Goal: Information Seeking & Learning: Learn about a topic

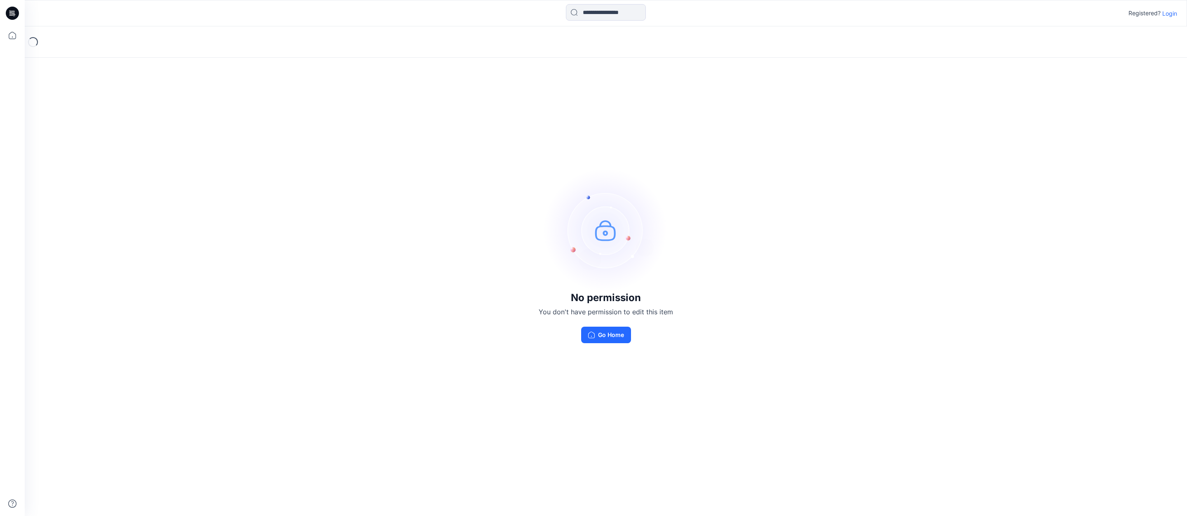
drag, startPoint x: 597, startPoint y: 335, endPoint x: 619, endPoint y: 336, distance: 22.3
click at [597, 335] on button "Go Home" at bounding box center [606, 334] width 50 height 16
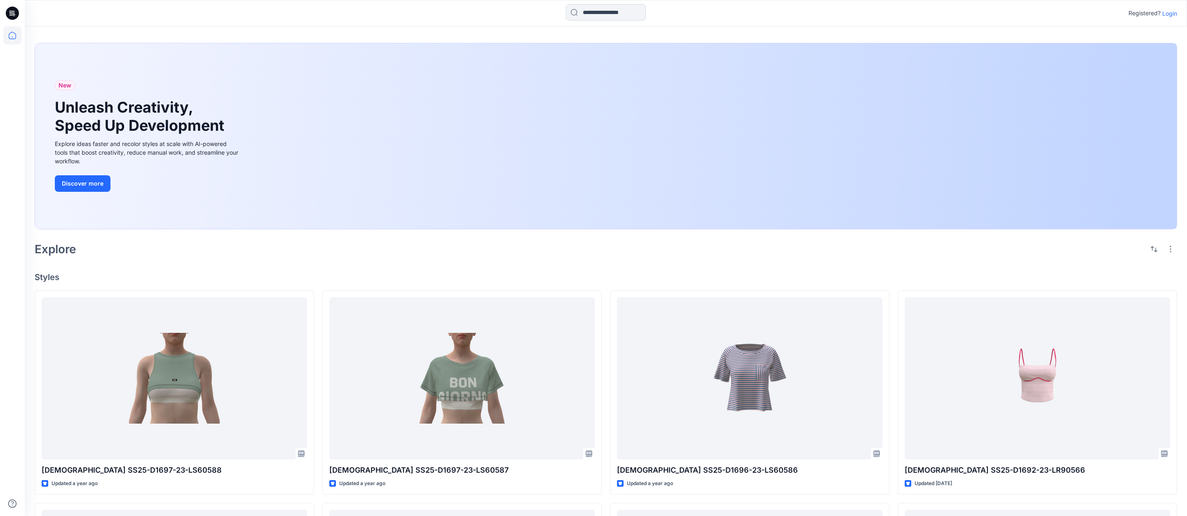
click at [1171, 12] on p "Login" at bounding box center [1169, 13] width 15 height 9
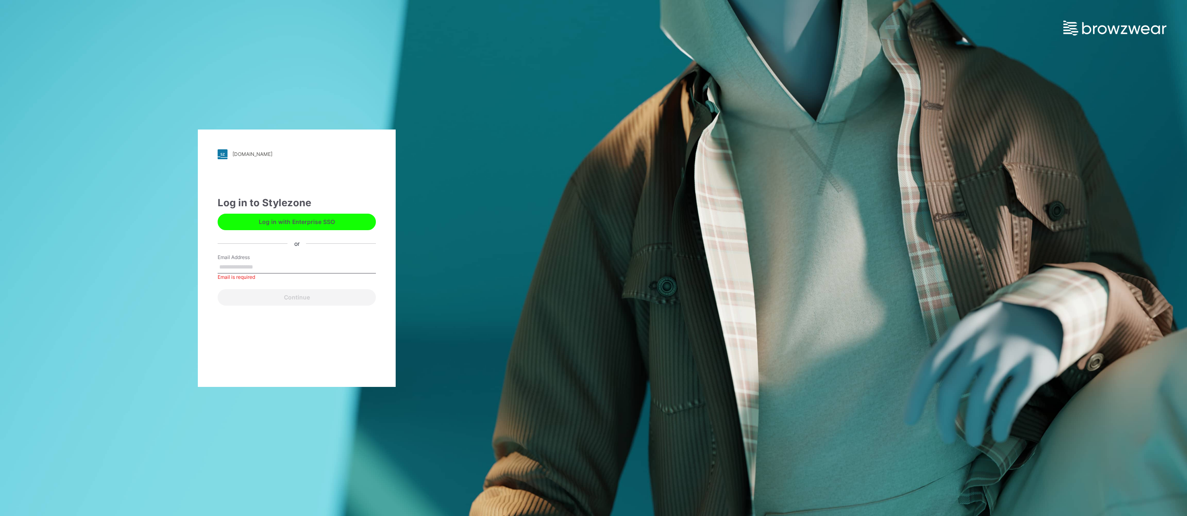
drag, startPoint x: 239, startPoint y: 258, endPoint x: 270, endPoint y: 261, distance: 31.0
click at [239, 258] on label "Email Address" at bounding box center [247, 256] width 58 height 7
click at [239, 261] on input "Email Address" at bounding box center [297, 267] width 158 height 12
type input "**********"
click at [293, 299] on button "Continue" at bounding box center [297, 297] width 158 height 16
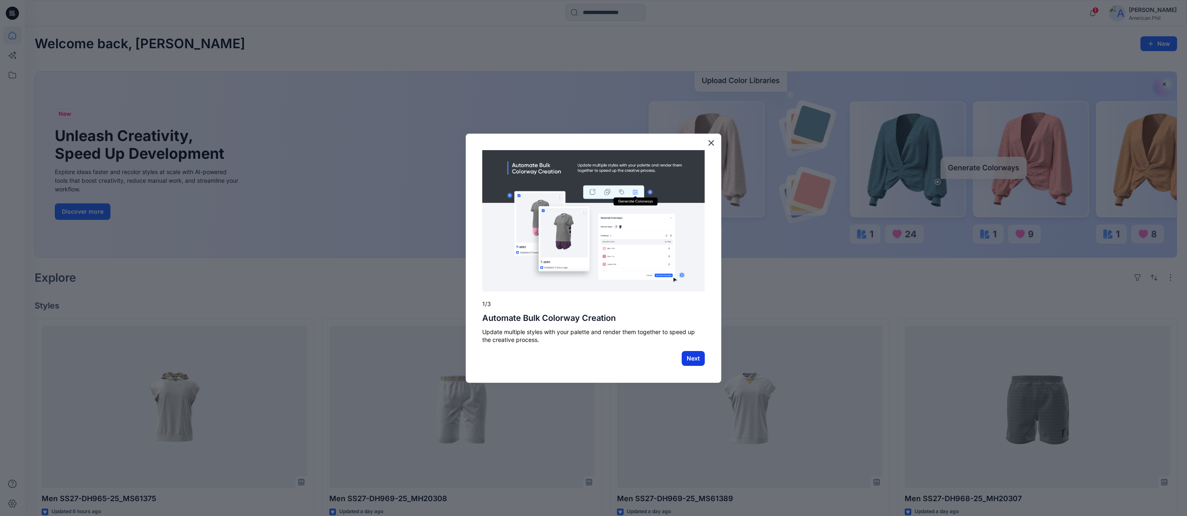
click at [694, 359] on button "Next" at bounding box center [693, 358] width 23 height 15
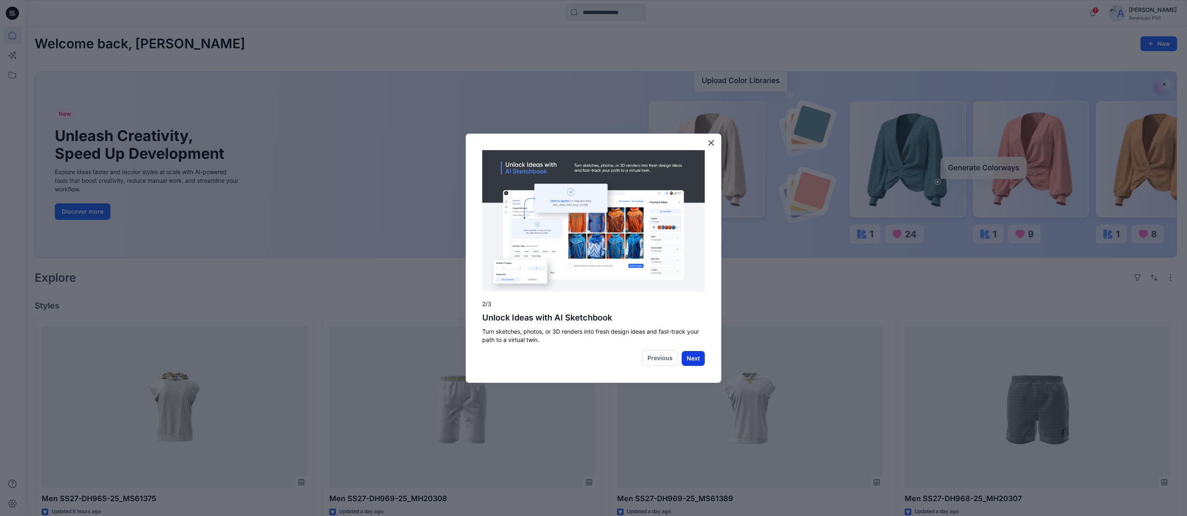
click at [693, 359] on button "Next" at bounding box center [693, 358] width 23 height 15
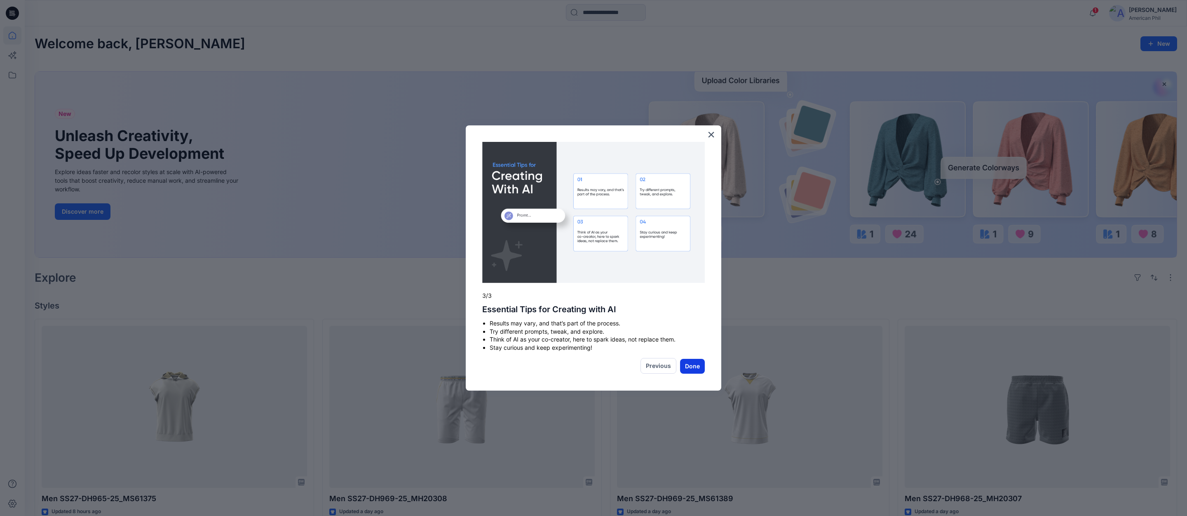
click at [690, 367] on button "Done" at bounding box center [692, 366] width 25 height 15
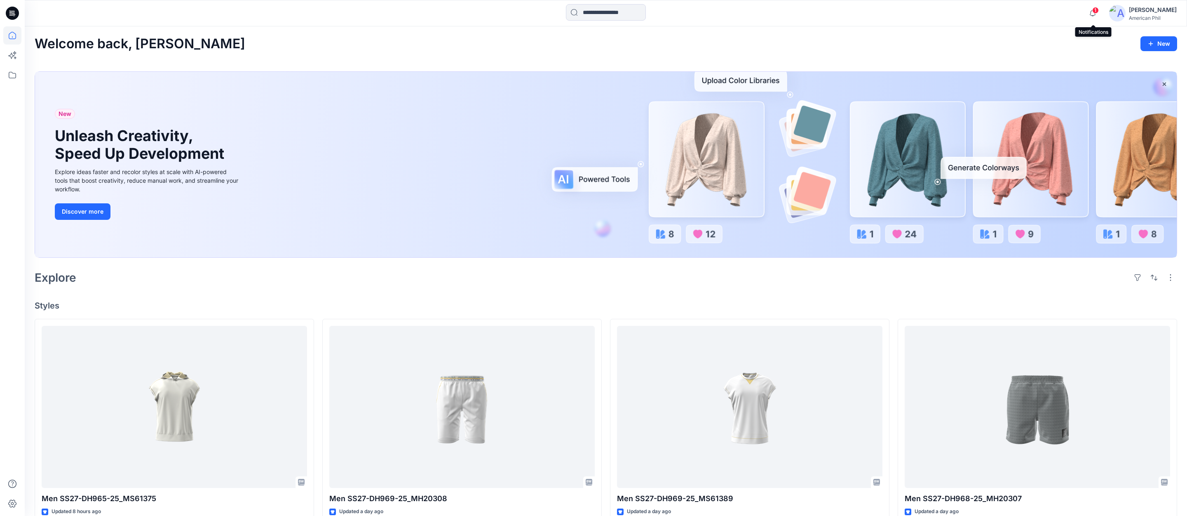
click at [1097, 11] on span "1" at bounding box center [1095, 10] width 7 height 7
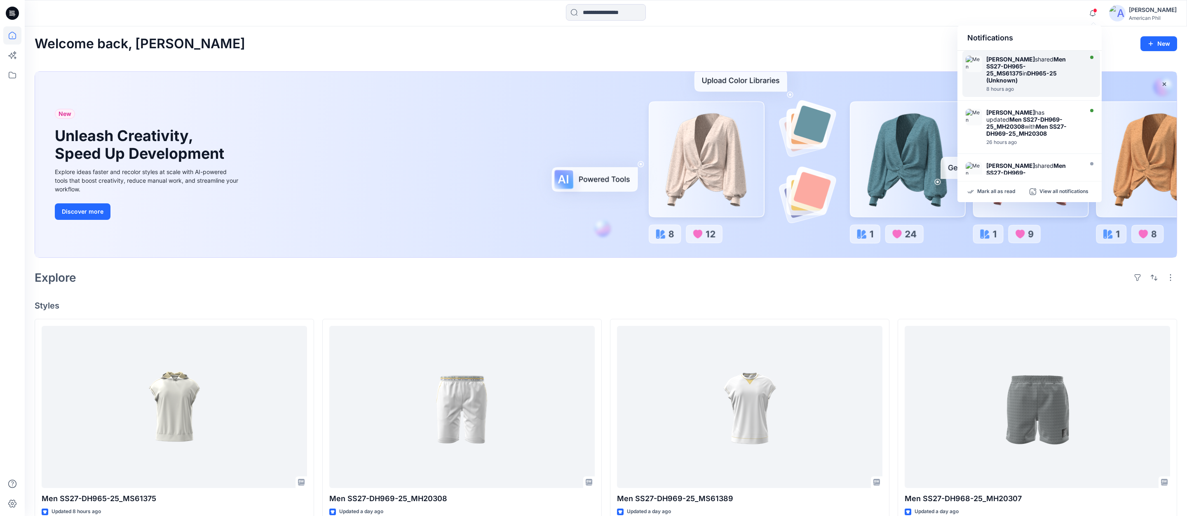
click at [1023, 66] on strong "Men SS27-DH965-25_MS61375" at bounding box center [1026, 66] width 80 height 21
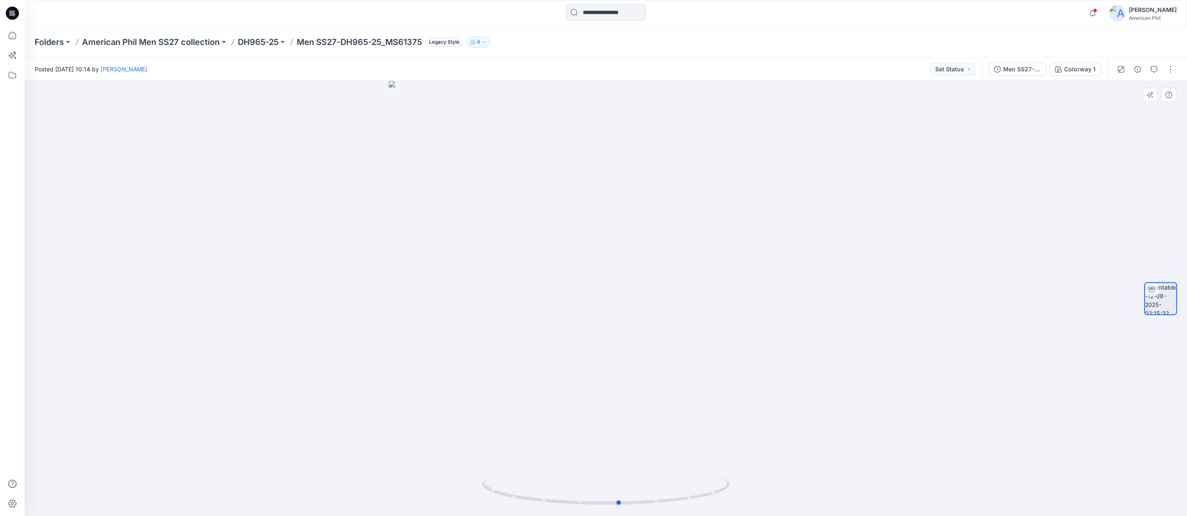
drag, startPoint x: 659, startPoint y: 502, endPoint x: 920, endPoint y: 449, distance: 266.6
click at [919, 448] on div at bounding box center [606, 298] width 1162 height 435
click at [1094, 11] on icon "button" at bounding box center [1093, 13] width 16 height 16
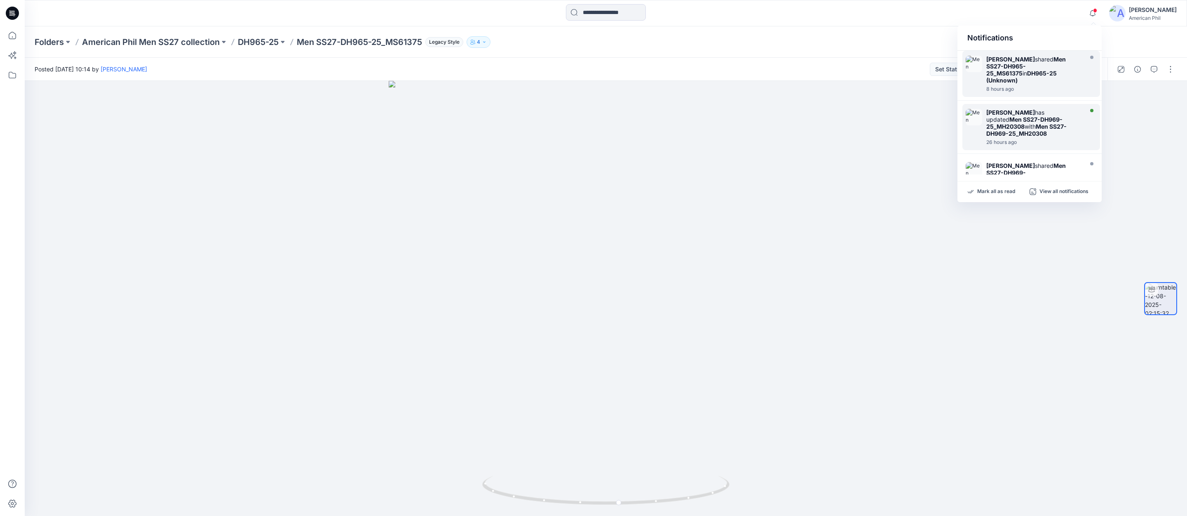
drag, startPoint x: 975, startPoint y: 115, endPoint x: 982, endPoint y: 116, distance: 6.7
click at [975, 115] on img at bounding box center [974, 117] width 16 height 16
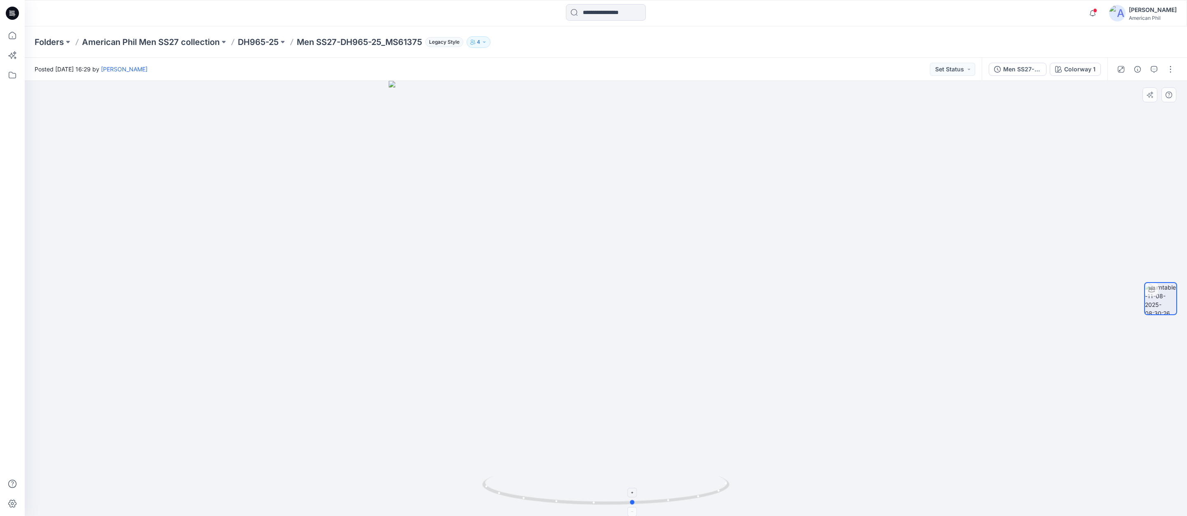
drag, startPoint x: 633, startPoint y: 498, endPoint x: 660, endPoint y: 492, distance: 28.3
click at [660, 492] on icon at bounding box center [606, 491] width 249 height 31
click at [1096, 11] on span at bounding box center [1095, 10] width 4 height 5
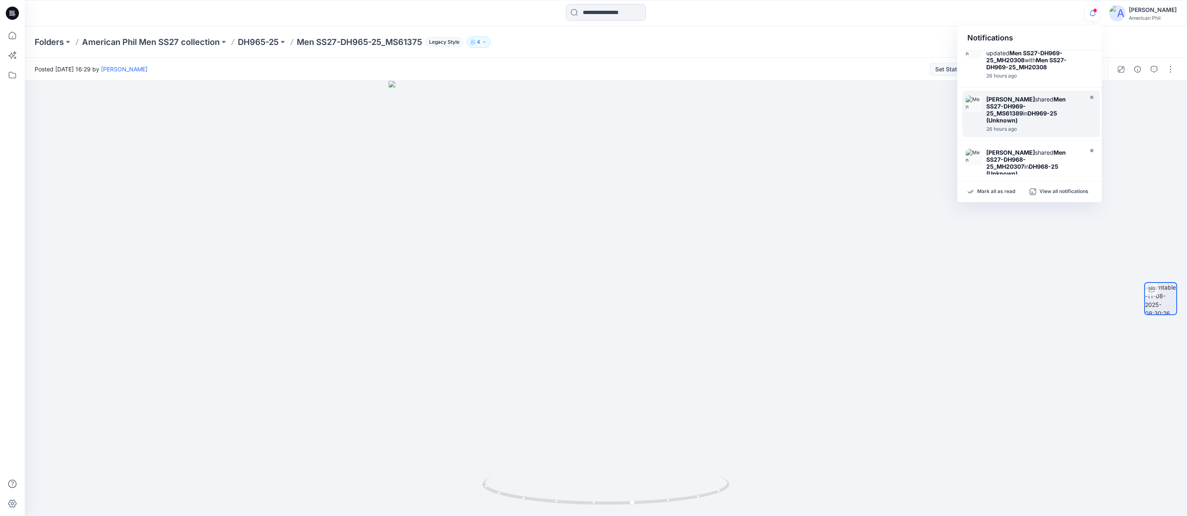
scroll to position [67, 0]
click at [1001, 103] on strong "Men SS27-DH969-25_MS61389" at bounding box center [1026, 105] width 80 height 21
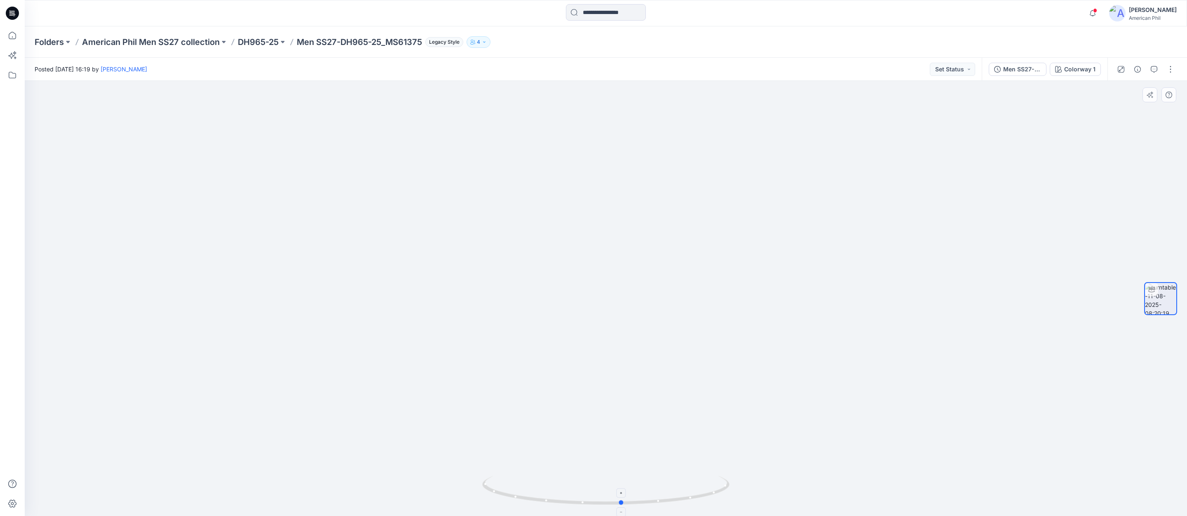
drag, startPoint x: 682, startPoint y: 498, endPoint x: 695, endPoint y: 498, distance: 12.8
click at [695, 498] on icon at bounding box center [606, 491] width 249 height 31
click at [1094, 10] on span at bounding box center [1095, 10] width 4 height 5
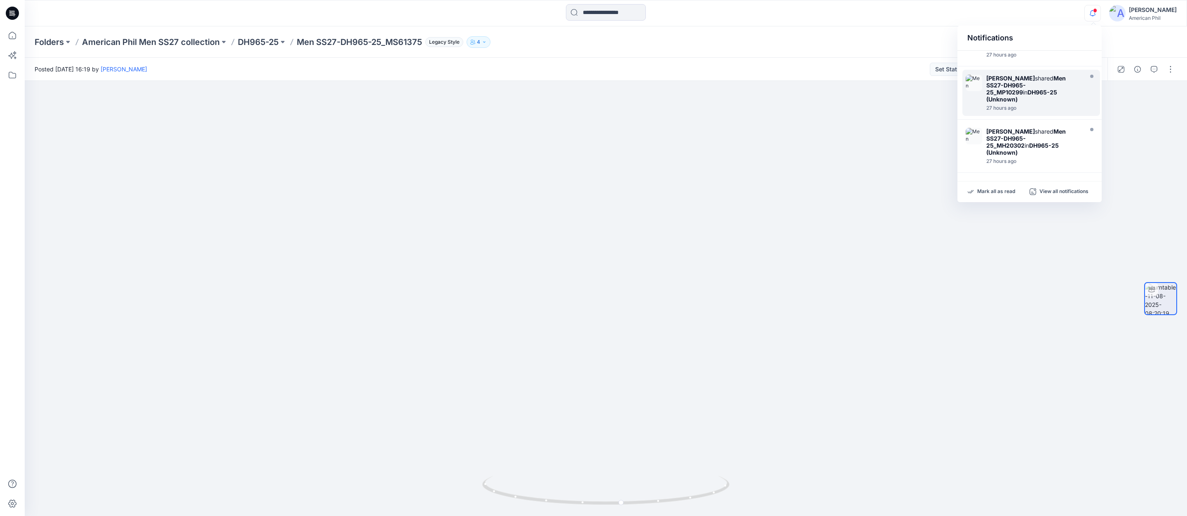
scroll to position [301, 0]
click at [996, 127] on strong "Men SS27-DH965-25_MH20302" at bounding box center [1026, 137] width 80 height 21
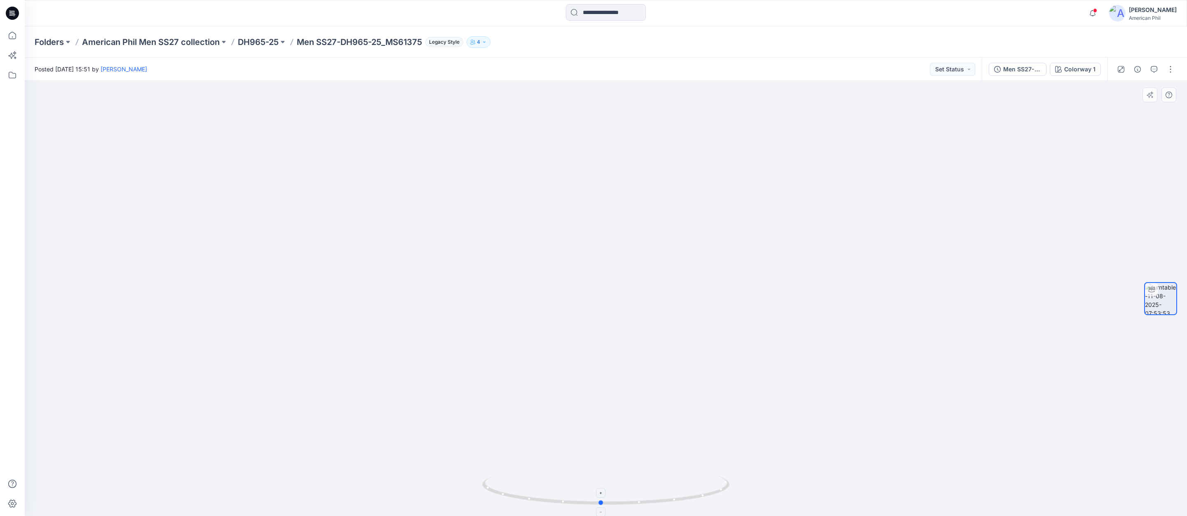
drag, startPoint x: 644, startPoint y: 502, endPoint x: 644, endPoint y: 494, distance: 7.4
click at [644, 495] on icon at bounding box center [606, 491] width 249 height 31
click at [1093, 11] on icon "button" at bounding box center [1093, 13] width 16 height 16
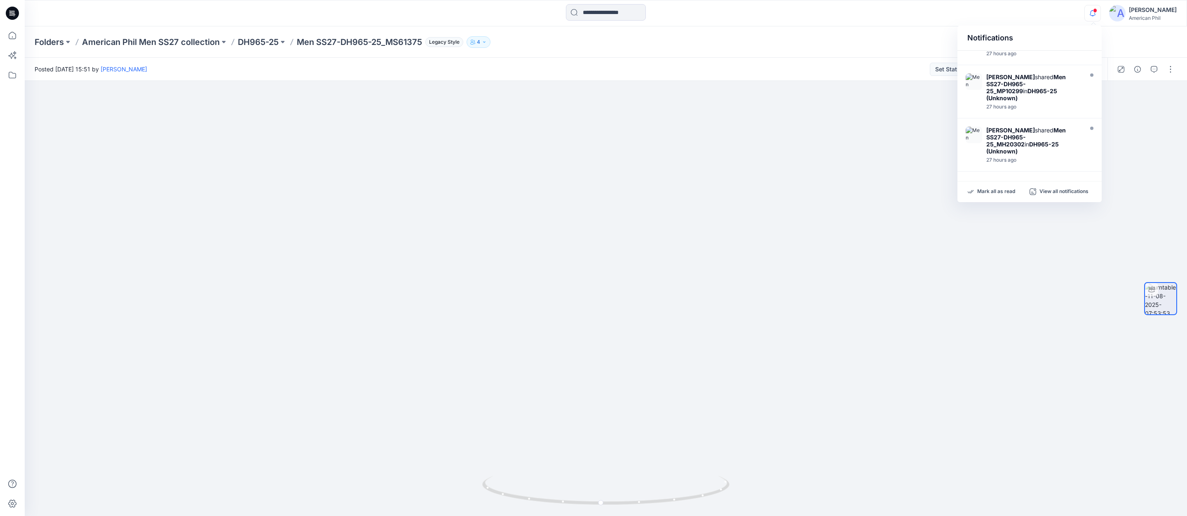
scroll to position [371, 0]
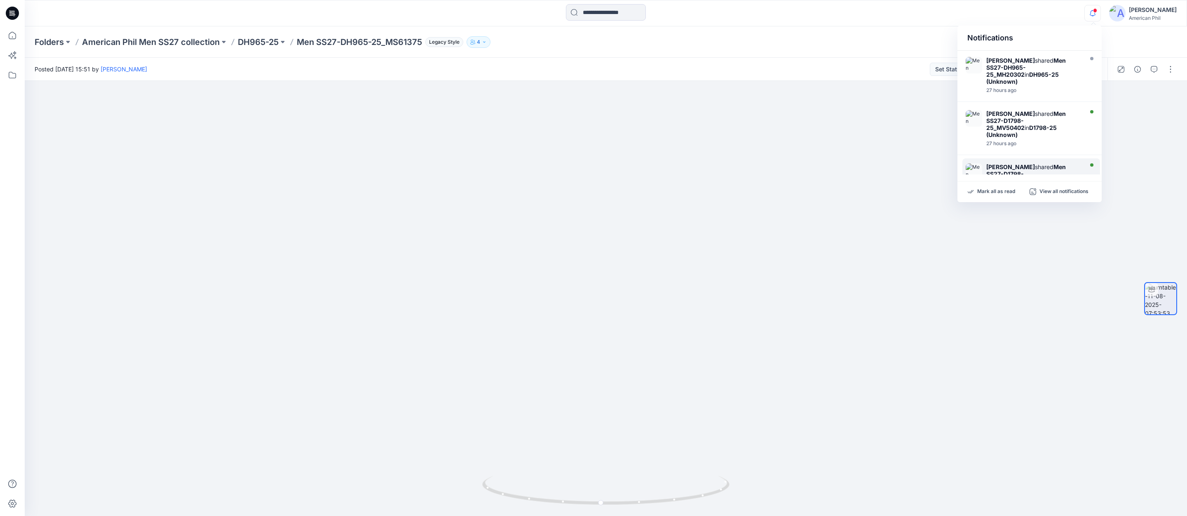
click at [975, 163] on img at bounding box center [974, 171] width 16 height 16
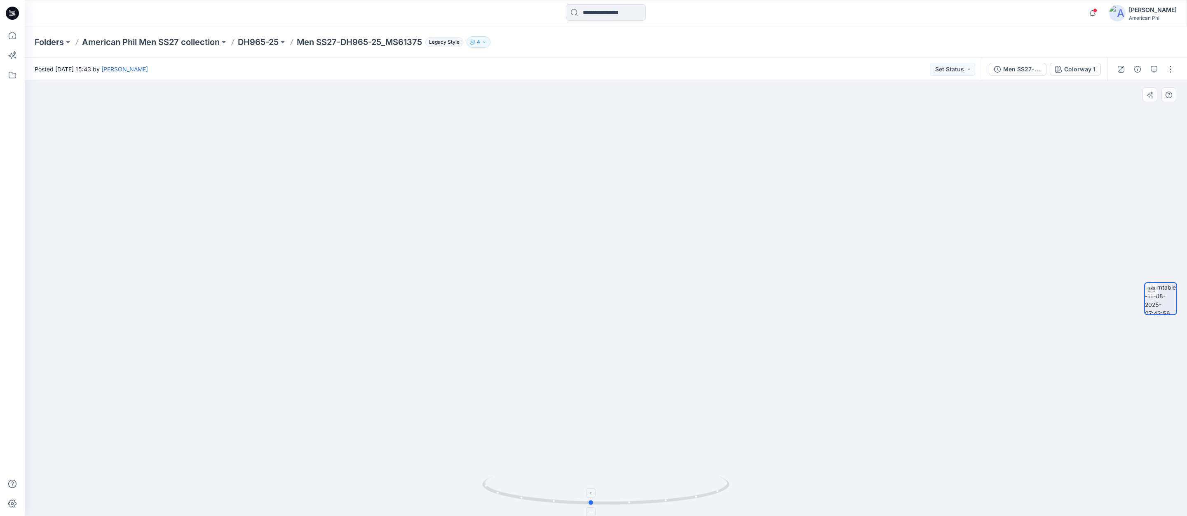
drag, startPoint x: 647, startPoint y: 498, endPoint x: 631, endPoint y: 498, distance: 15.2
click at [631, 498] on icon at bounding box center [606, 491] width 249 height 31
drag, startPoint x: 731, startPoint y: 445, endPoint x: 679, endPoint y: 420, distance: 57.7
click at [679, 420] on img at bounding box center [605, 263] width 525 height 505
click at [1097, 11] on span at bounding box center [1095, 10] width 4 height 5
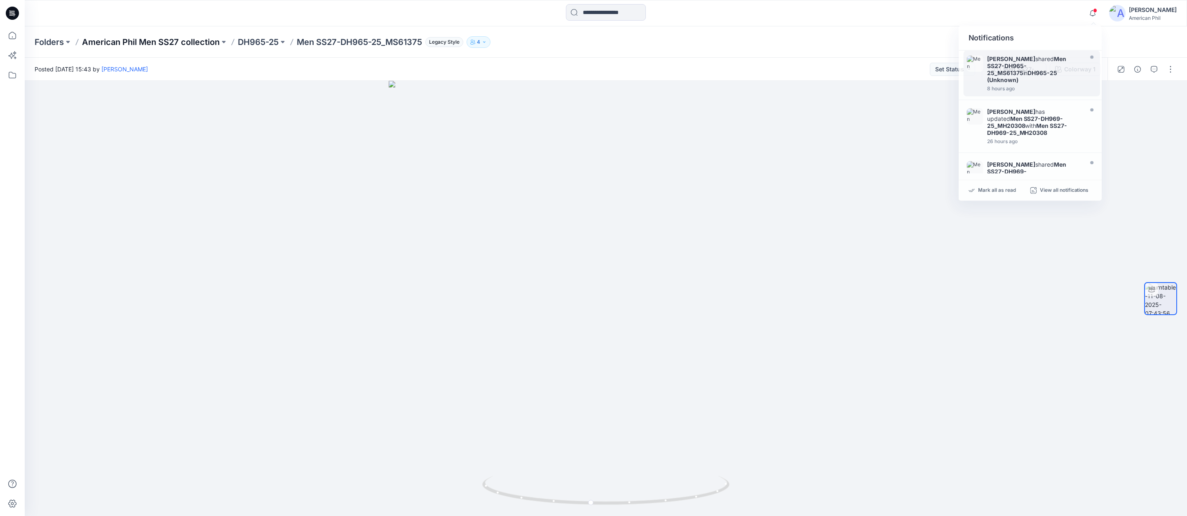
click at [149, 42] on p "American Phil Men SS27 collection" at bounding box center [151, 42] width 138 height 12
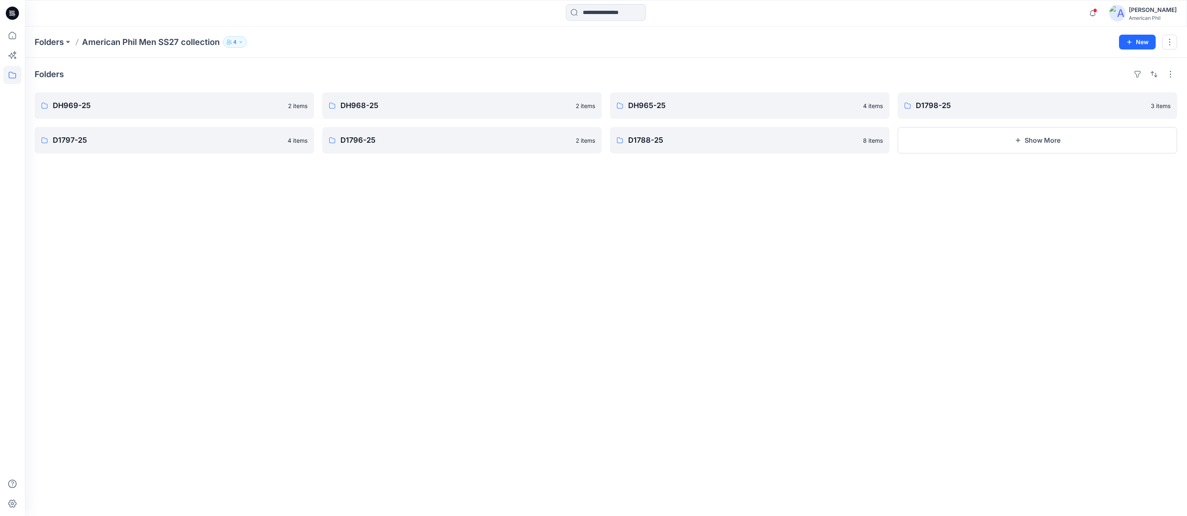
click at [241, 42] on icon "button" at bounding box center [240, 41] width 2 height 1
click at [119, 69] on div "Folders" at bounding box center [606, 74] width 1142 height 13
click at [185, 107] on p "DH969-25" at bounding box center [173, 106] width 241 height 12
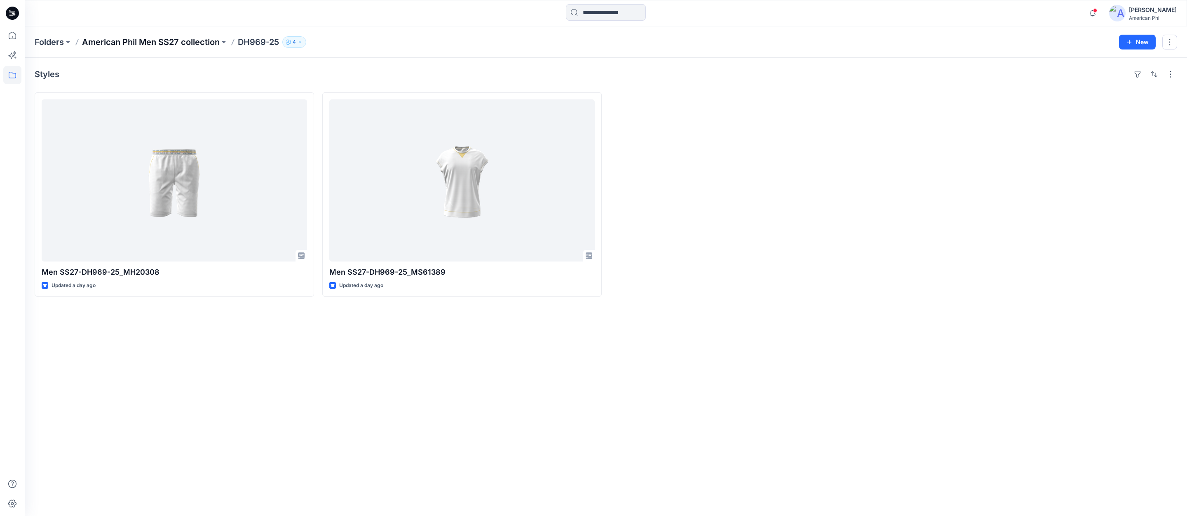
click at [121, 40] on p "American Phil Men SS27 collection" at bounding box center [151, 42] width 138 height 12
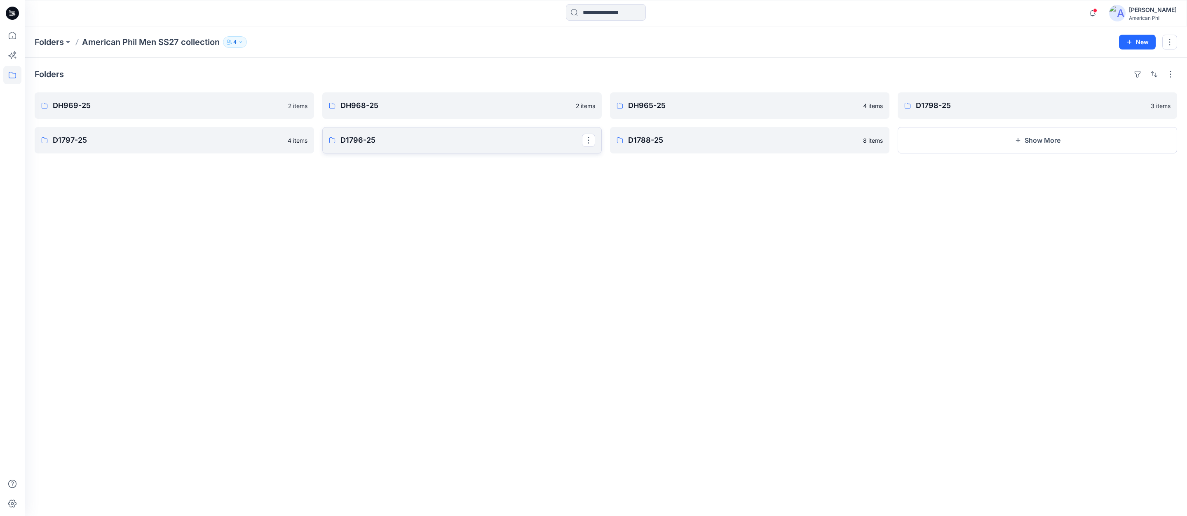
click at [388, 142] on p "D1796-25" at bounding box center [460, 140] width 241 height 12
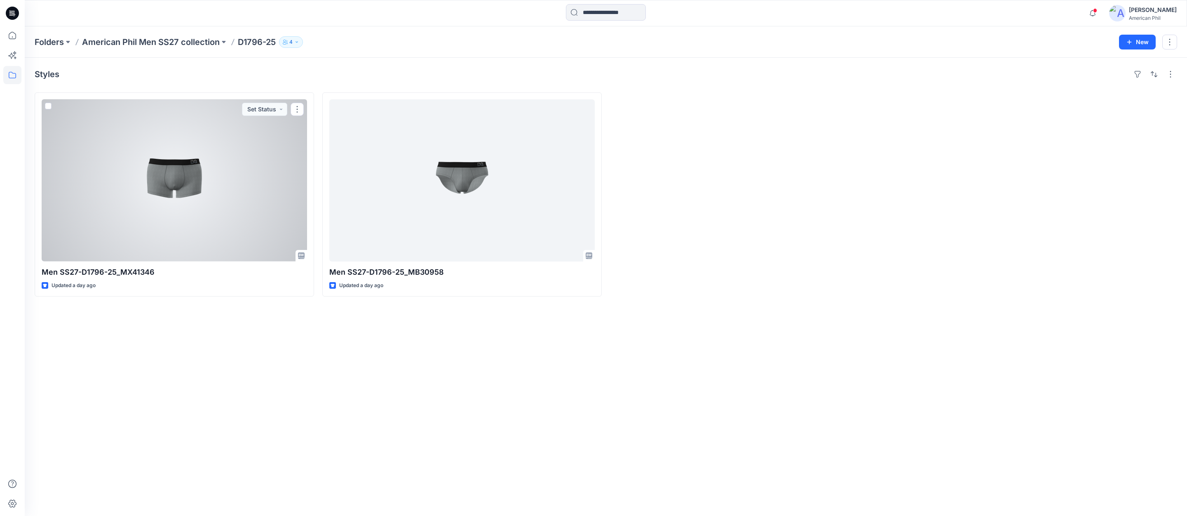
click at [177, 183] on div at bounding box center [174, 180] width 265 height 162
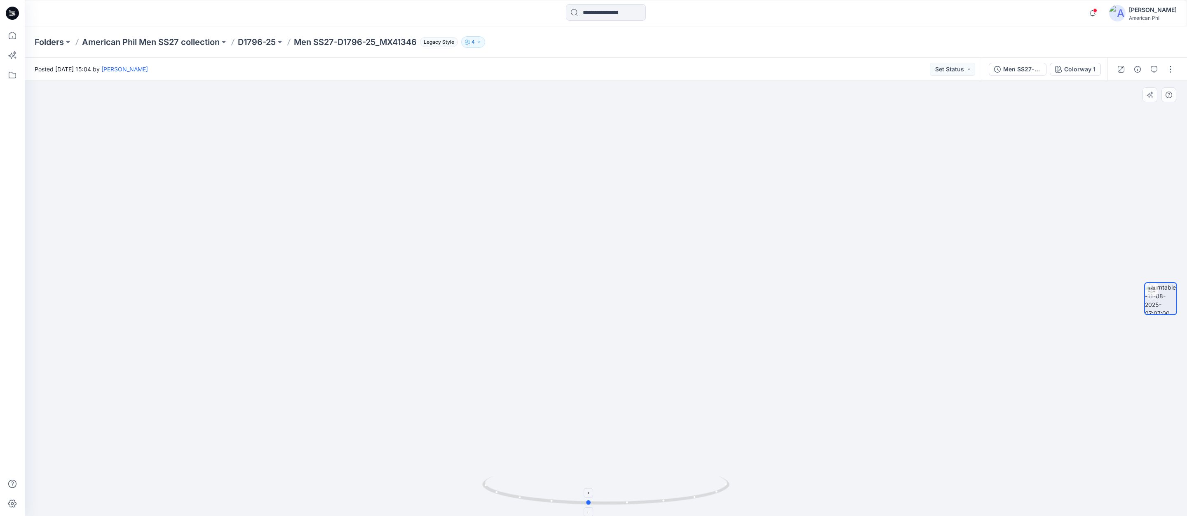
drag, startPoint x: 638, startPoint y: 500, endPoint x: 620, endPoint y: 500, distance: 17.3
click at [620, 500] on icon at bounding box center [606, 491] width 249 height 31
drag, startPoint x: 715, startPoint y: 452, endPoint x: 668, endPoint y: 449, distance: 46.3
click at [668, 449] on img at bounding box center [605, 259] width 585 height 514
click at [262, 44] on p "D1796-25" at bounding box center [257, 42] width 38 height 12
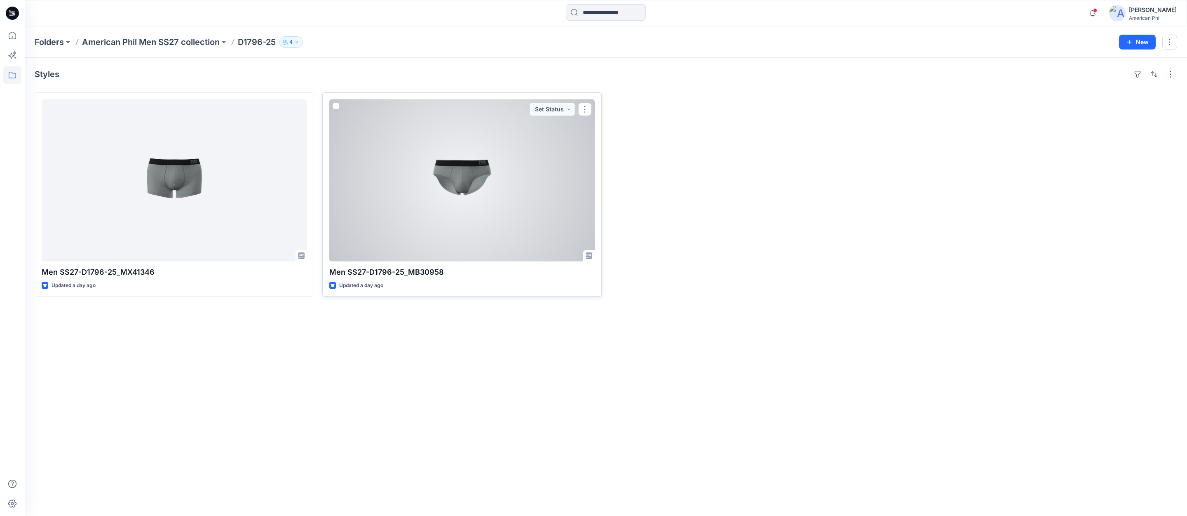
click at [468, 179] on div at bounding box center [461, 180] width 265 height 162
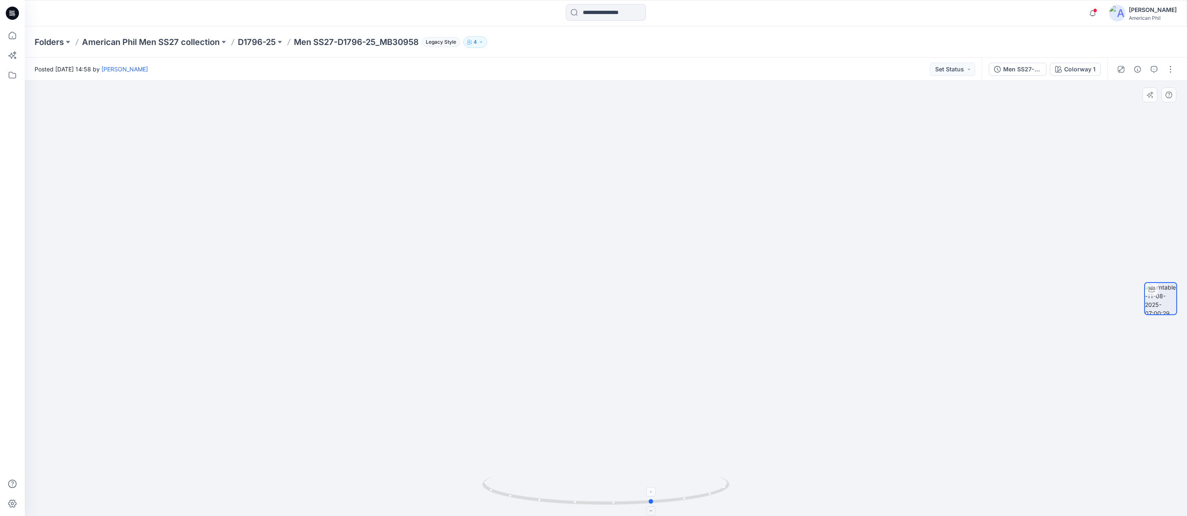
drag, startPoint x: 611, startPoint y: 495, endPoint x: 680, endPoint y: 493, distance: 69.3
click at [680, 493] on icon at bounding box center [606, 491] width 249 height 31
